Goal: Check status: Check status

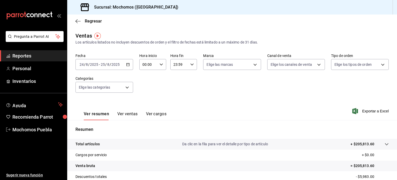
click at [128, 64] on \(Stroke\) "button" at bounding box center [128, 64] width 3 height 0
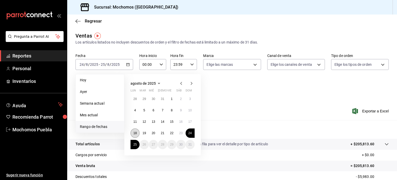
click at [134, 132] on abbr "18" at bounding box center [134, 133] width 3 height 4
click at [136, 143] on abbr "25" at bounding box center [134, 144] width 3 height 4
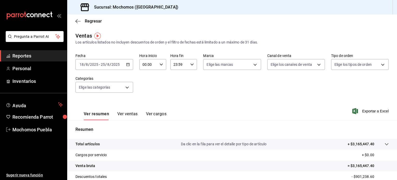
click at [162, 65] on div "00:00 Hora inicio" at bounding box center [152, 64] width 27 height 11
drag, startPoint x: 148, startPoint y: 94, endPoint x: 144, endPoint y: 99, distance: 5.7
click at [144, 99] on div "00 01 02 03 04 05 06 07 08 09 10 11 12 13 14 15 16 17 18 19 20 21 22 23" at bounding box center [145, 91] width 13 height 41
click at [144, 99] on button "02" at bounding box center [145, 102] width 11 height 10
type input "02:00"
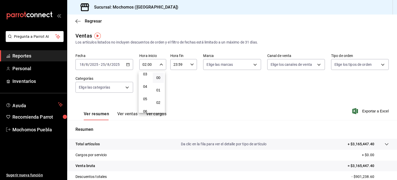
scroll to position [41, 0]
click at [144, 99] on span "05" at bounding box center [145, 98] width 5 height 4
type input "05:00"
click at [180, 92] on div at bounding box center [198, 90] width 397 height 180
click at [251, 63] on body "Pregunta a Parrot AI Reportes Personal Inventarios Ayuda Recomienda Parrot Moch…" at bounding box center [198, 90] width 397 height 180
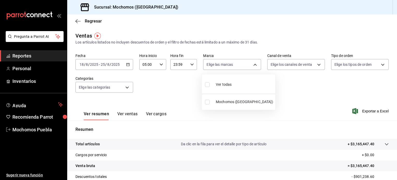
click at [232, 81] on li "Ver todas" at bounding box center [238, 83] width 73 height 15
type input "65eb7388-82e4-42fa-8caf-680550c77e6f"
checkbox input "true"
click at [128, 85] on div at bounding box center [198, 90] width 397 height 180
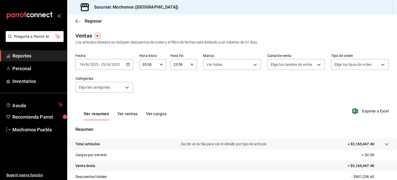
click at [128, 85] on body "Pregunta a Parrot AI Reportes Personal Inventarios Ayuda Recomienda Parrot Moch…" at bounding box center [198, 90] width 397 height 180
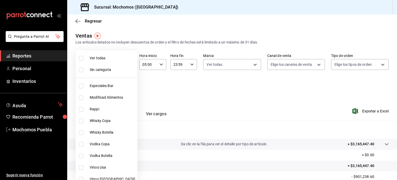
click at [110, 53] on li "Ver todas" at bounding box center [107, 58] width 62 height 12
type input "357a9704-c999-4c63-af81-0c25438b67b5,a93eec79-672f-49c2-b1cd-14f211909374,5e983…"
checkbox input "true"
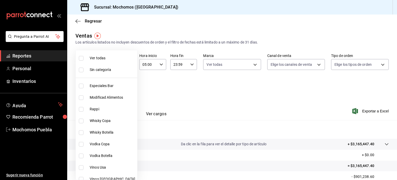
checkbox input "true"
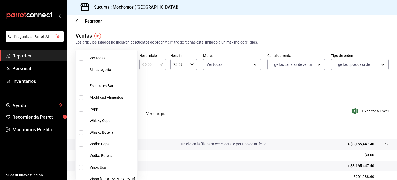
checkbox input "true"
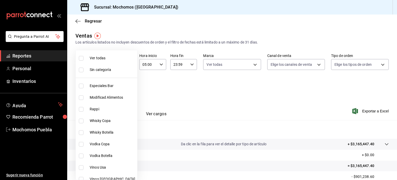
checkbox input "true"
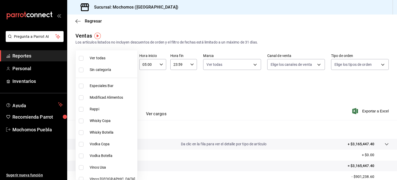
checkbox input "true"
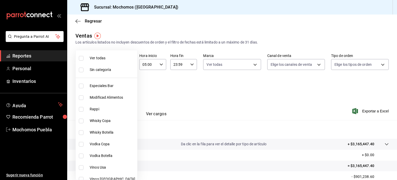
checkbox input "true"
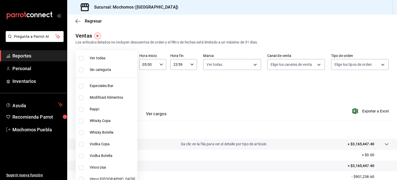
checkbox input "true"
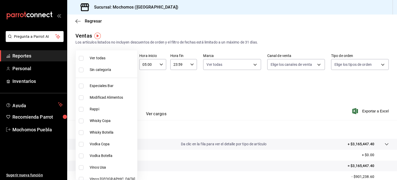
checkbox input "true"
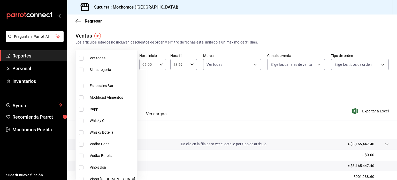
checkbox input "true"
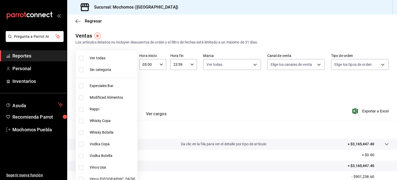
checkbox input "true"
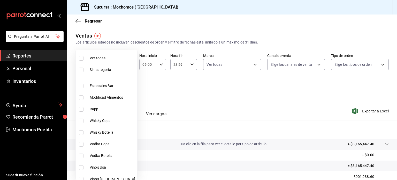
checkbox input "true"
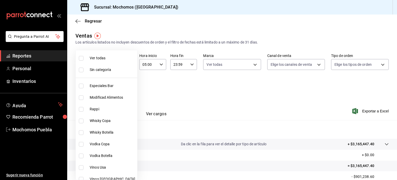
checkbox input "true"
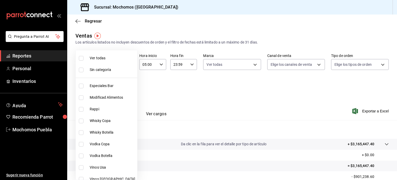
checkbox input "true"
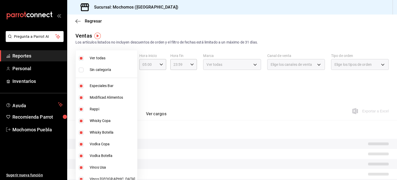
click at [339, 115] on div at bounding box center [198, 90] width 397 height 180
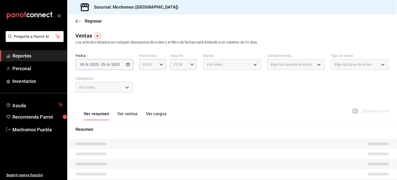
click at [329, 83] on div "Fecha [DATE] [DATE] - [DATE] [DATE] Hora inicio 05:00 Hora inicio Hora fin 23:5…" at bounding box center [231, 76] width 313 height 46
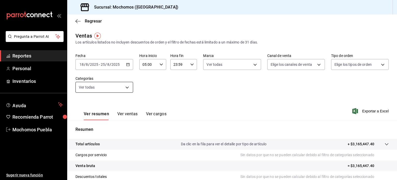
click at [124, 88] on body "Pregunta a Parrot AI Reportes Personal Inventarios Ayuda Recomienda Parrot Moch…" at bounding box center [198, 90] width 397 height 180
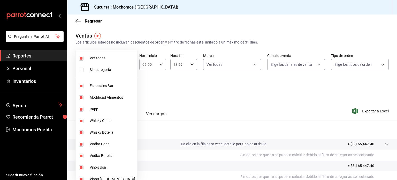
click at [87, 55] on li "Ver todas" at bounding box center [107, 58] width 62 height 12
checkbox input "false"
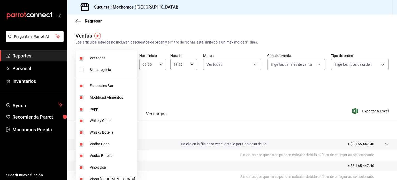
checkbox input "false"
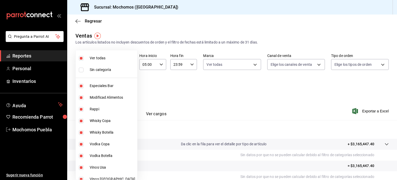
checkbox input "false"
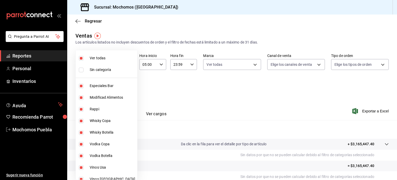
checkbox input "false"
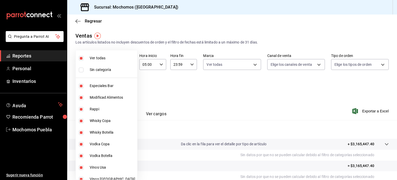
checkbox input "false"
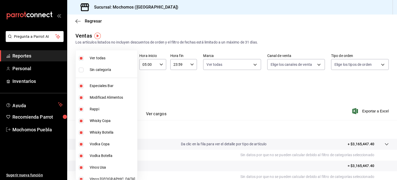
checkbox input "false"
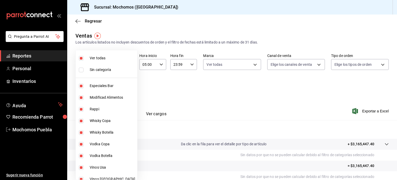
checkbox input "false"
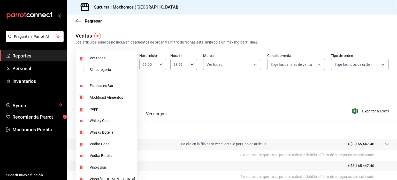
checkbox input "false"
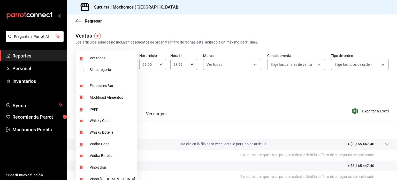
checkbox input "false"
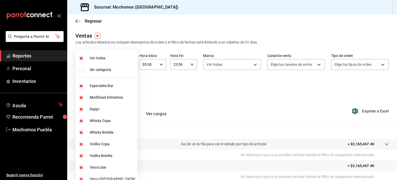
checkbox input "false"
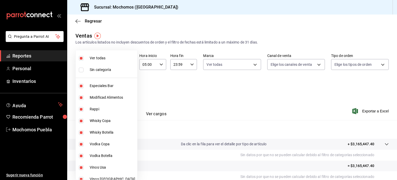
checkbox input "false"
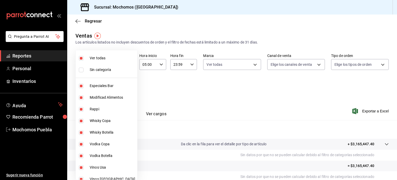
checkbox input "false"
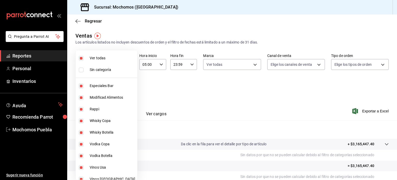
checkbox input "false"
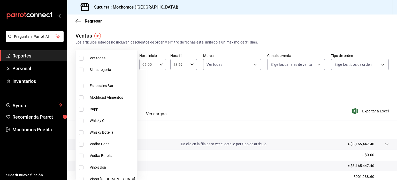
click at [240, 109] on div at bounding box center [198, 90] width 397 height 180
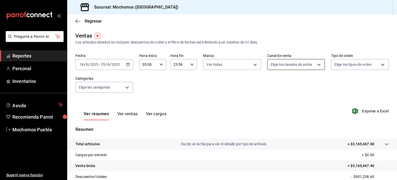
click at [311, 65] on body "Pregunta a Parrot AI Reportes Personal Inventarios Ayuda Recomienda Parrot Moch…" at bounding box center [198, 90] width 397 height 180
click at [306, 82] on li "Ver todos" at bounding box center [293, 83] width 56 height 15
type input "PARROT,UBER_EATS,RAPPI,DIDI_FOOD,ONLINE"
checkbox input "true"
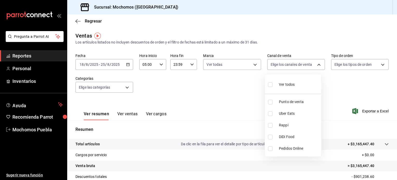
checkbox input "true"
click at [340, 75] on div at bounding box center [198, 90] width 397 height 180
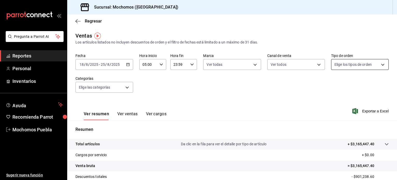
click at [351, 66] on body "Pregunta a Parrot AI Reportes Personal Inventarios Ayuda Recomienda Parrot Moch…" at bounding box center [198, 90] width 397 height 180
click at [343, 77] on li "Ver todos" at bounding box center [356, 83] width 56 height 15
type input "c9e91c43-775f-4cd6-[DATE]-cfdc9e5fd636,e77b1244-dd56-4ae6-90a6-fad4c81c99f8,EXT…"
checkbox input "true"
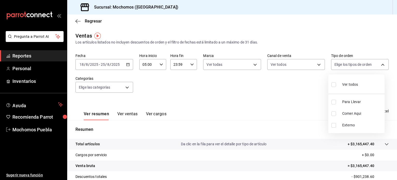
checkbox input "true"
click at [302, 84] on div at bounding box center [198, 90] width 397 height 180
click at [352, 112] on icon "button" at bounding box center [355, 111] width 6 height 6
